Goal: Task Accomplishment & Management: Use online tool/utility

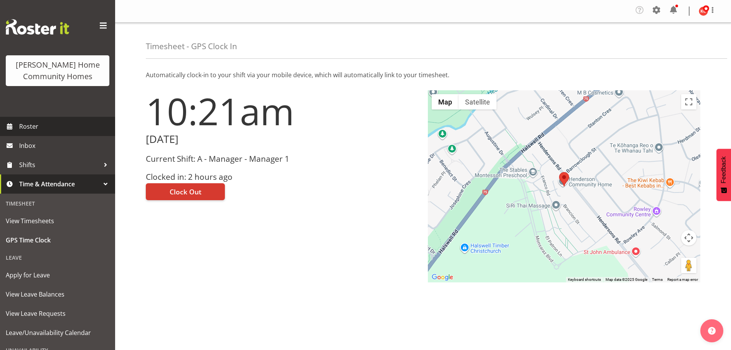
click at [58, 129] on span "Roster" at bounding box center [65, 127] width 92 height 12
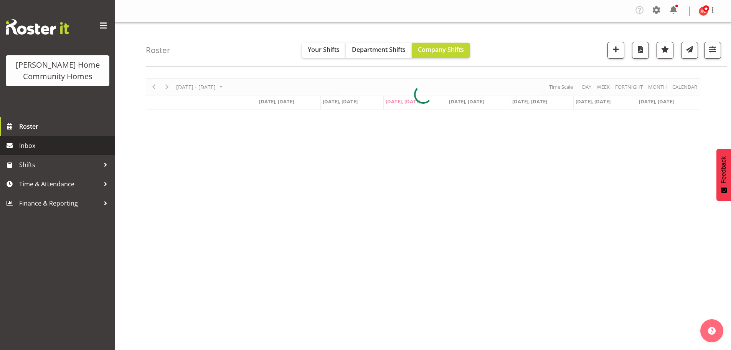
click at [26, 149] on span "Inbox" at bounding box center [65, 146] width 92 height 12
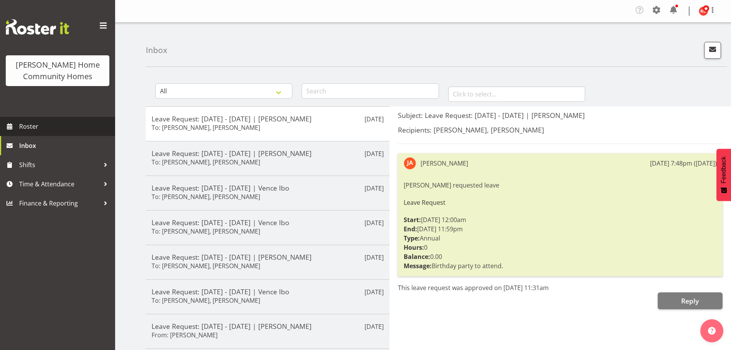
click at [30, 125] on span "Roster" at bounding box center [65, 127] width 92 height 12
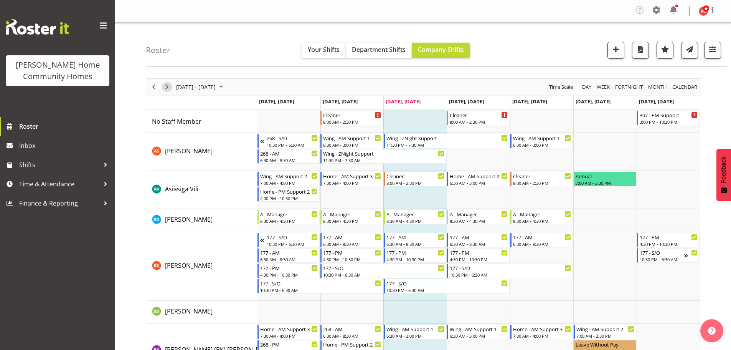
click at [167, 88] on span "Next" at bounding box center [166, 87] width 9 height 10
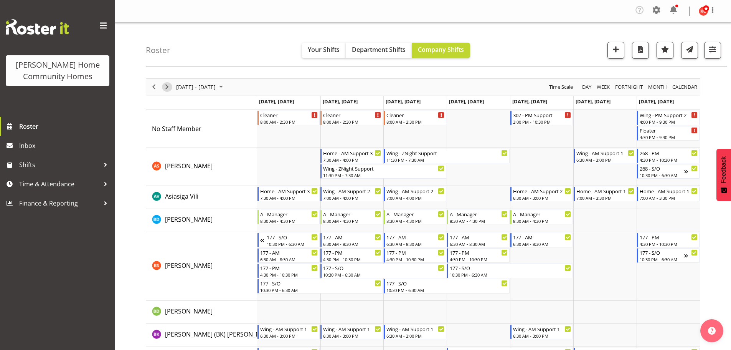
click at [165, 87] on span "Next" at bounding box center [166, 87] width 9 height 10
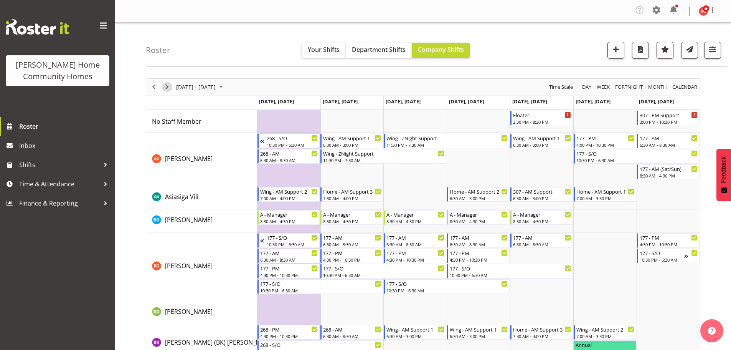
click at [167, 88] on span "Next" at bounding box center [166, 87] width 9 height 10
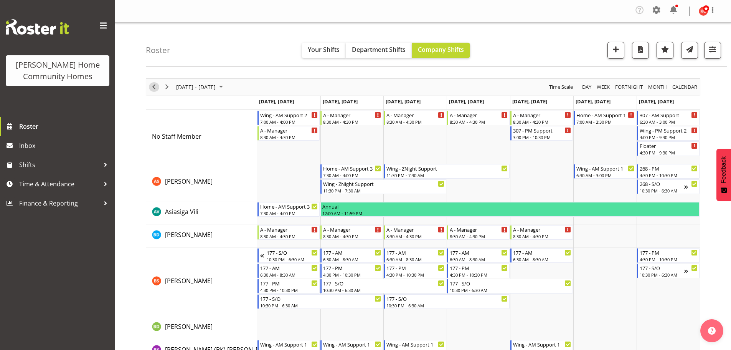
click at [153, 89] on span "Previous" at bounding box center [153, 87] width 9 height 10
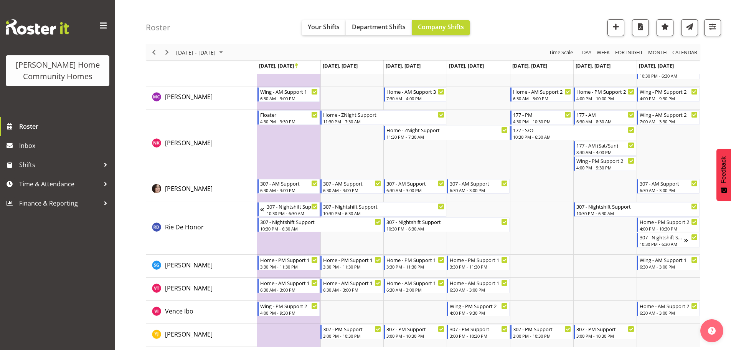
scroll to position [981, 0]
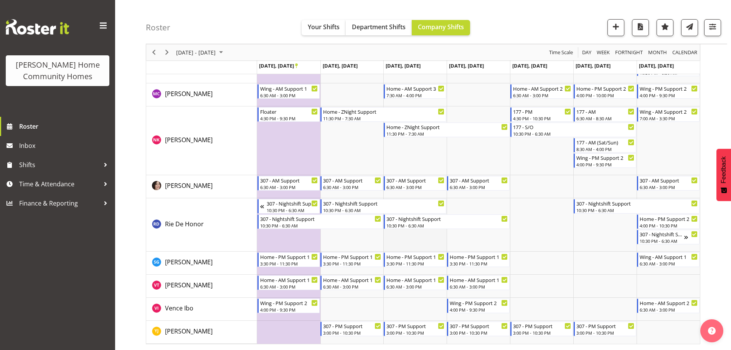
click at [413, 240] on td "Timeline Week of September 24, 2025" at bounding box center [414, 224] width 63 height 53
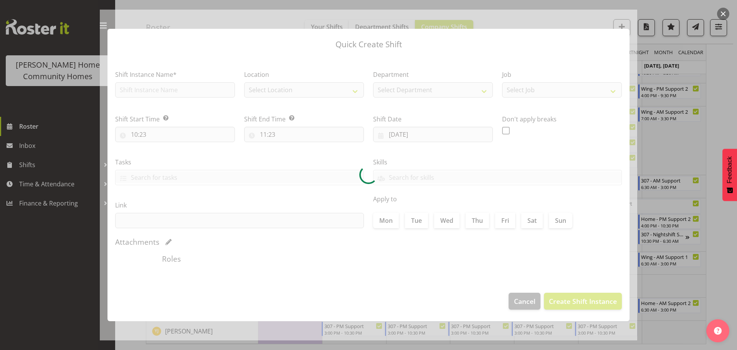
type input "24/09/2025"
checkbox input "true"
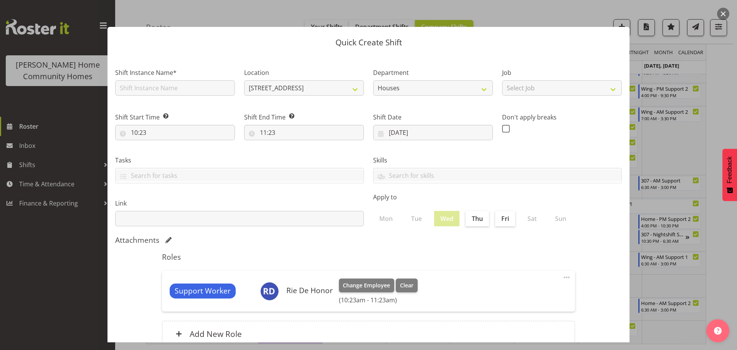
click at [673, 68] on div at bounding box center [368, 175] width 737 height 350
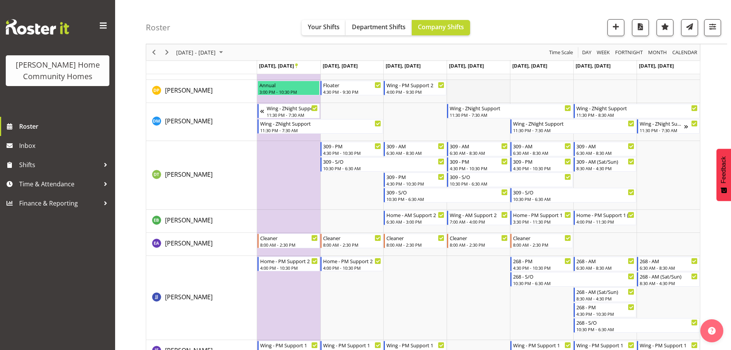
scroll to position [291, 0]
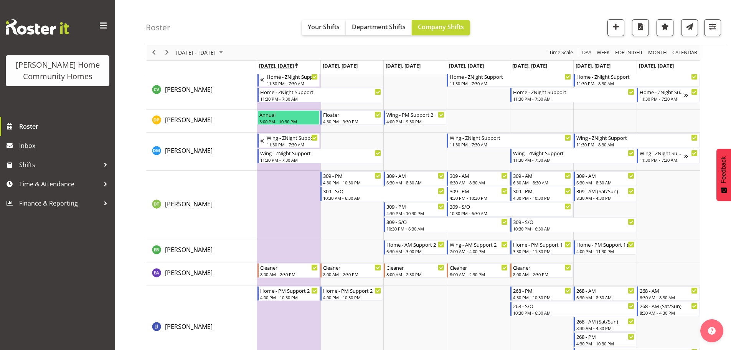
click at [298, 64] on icon "Timeline Week of September 24, 2025" at bounding box center [296, 65] width 3 height 5
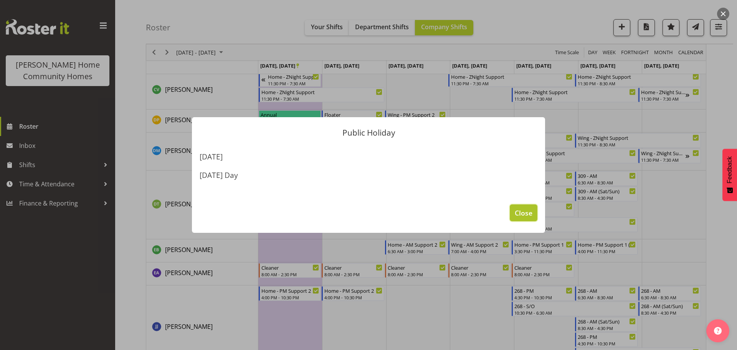
click at [525, 212] on span "Close" at bounding box center [524, 213] width 18 height 10
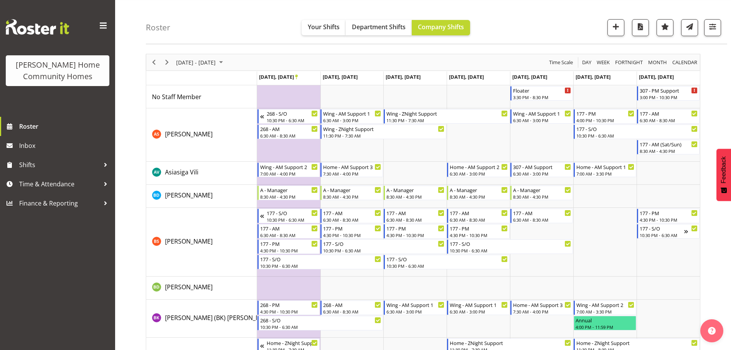
scroll to position [22, 0]
